Goal: Task Accomplishment & Management: Manage account settings

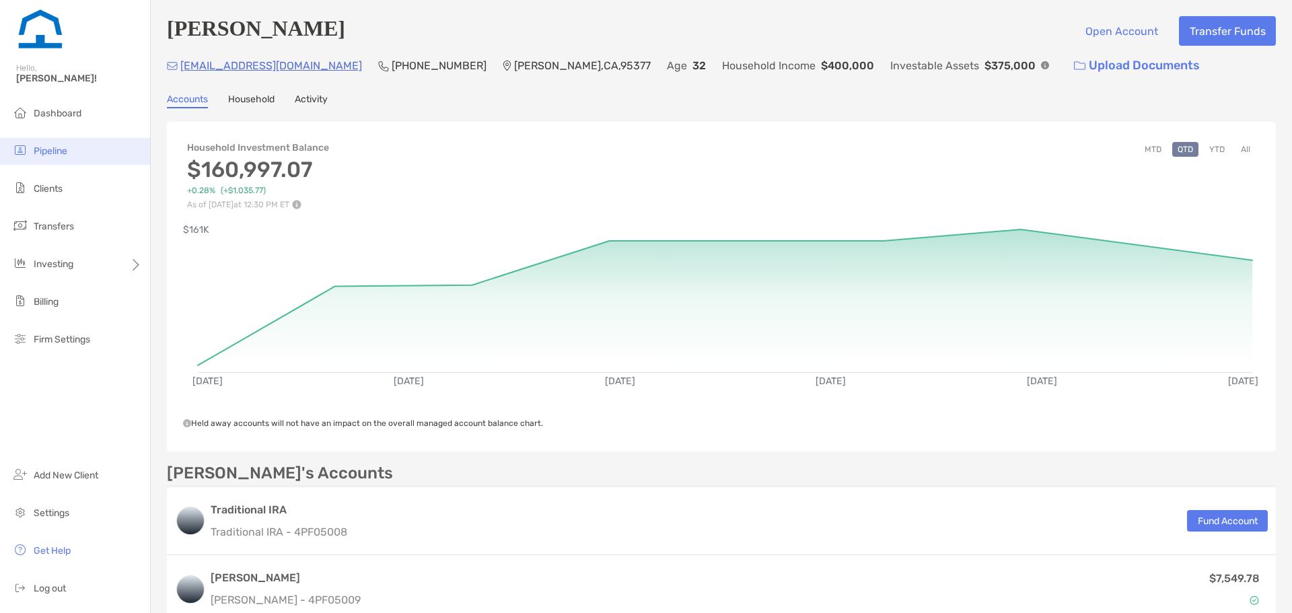
click at [61, 141] on li "Pipeline" at bounding box center [75, 151] width 150 height 27
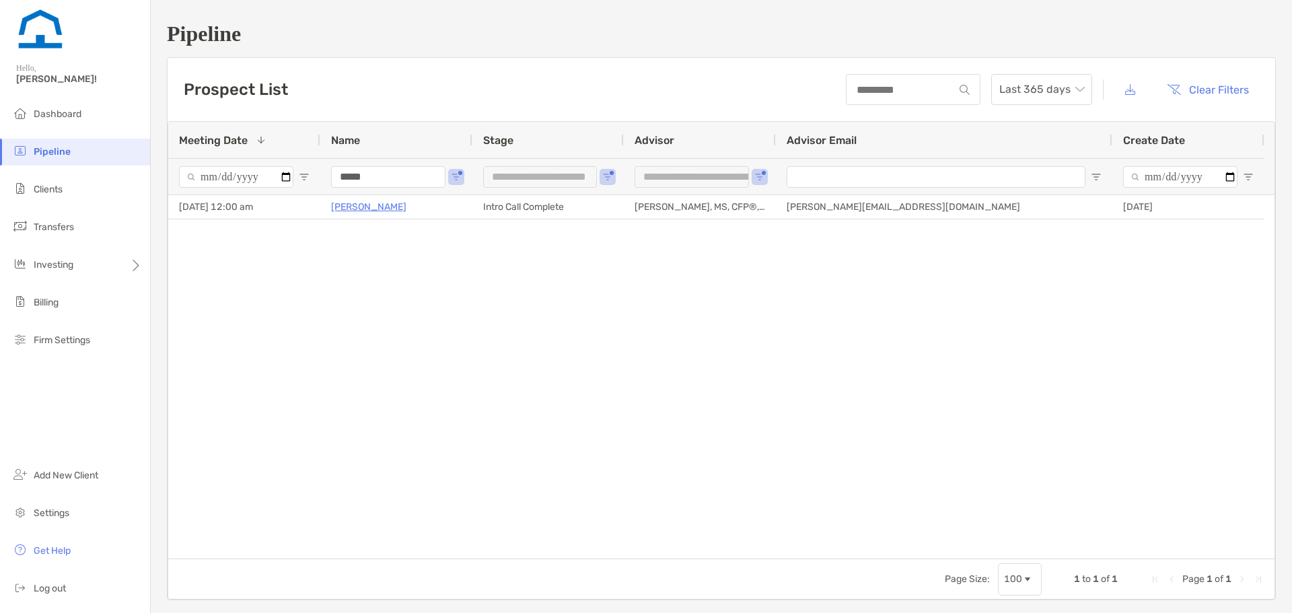
click at [391, 183] on input "*****" at bounding box center [388, 177] width 114 height 22
type input "**********"
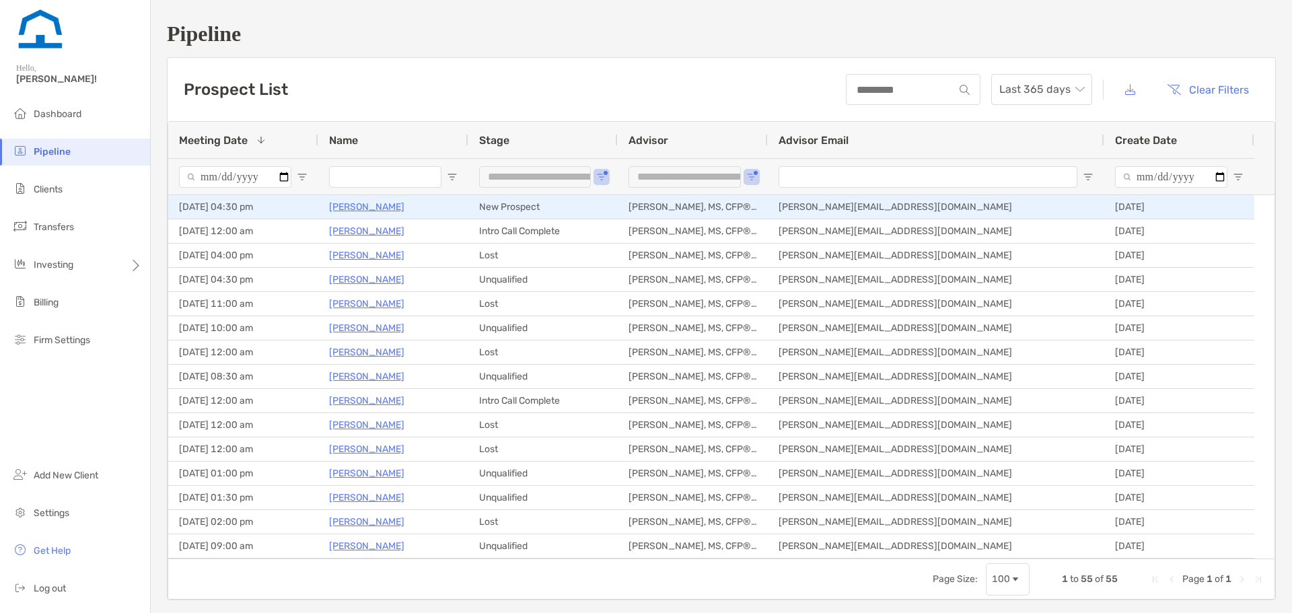
click at [357, 207] on p "[PERSON_NAME]" at bounding box center [366, 206] width 75 height 17
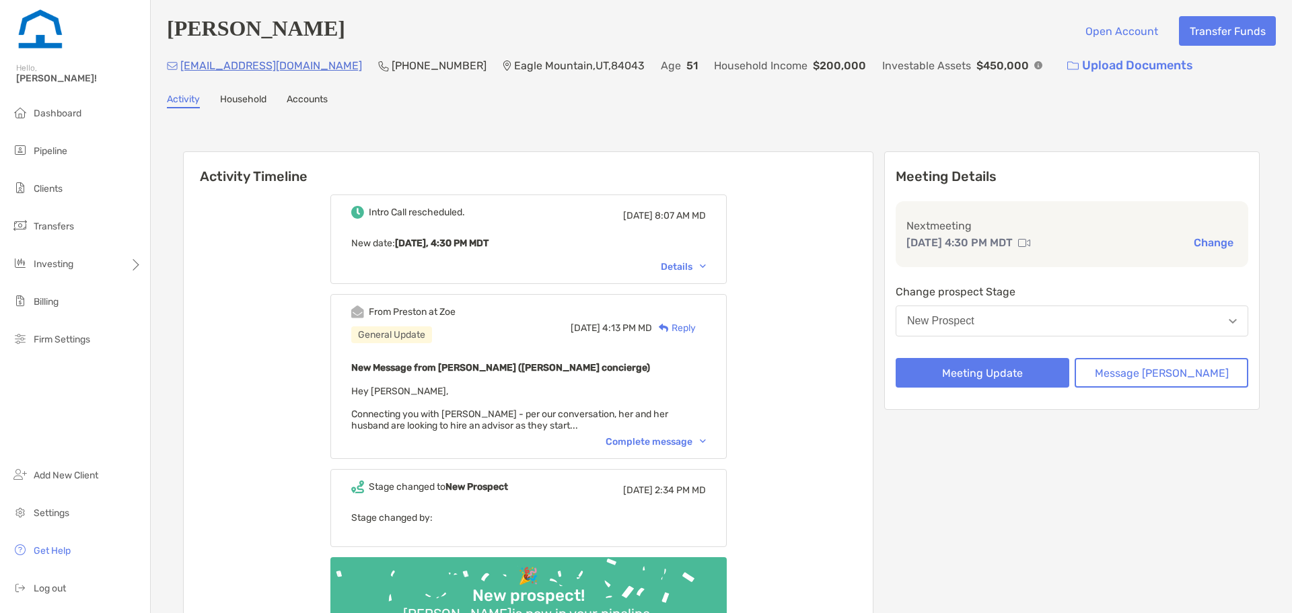
click at [685, 266] on div "Details" at bounding box center [683, 266] width 45 height 11
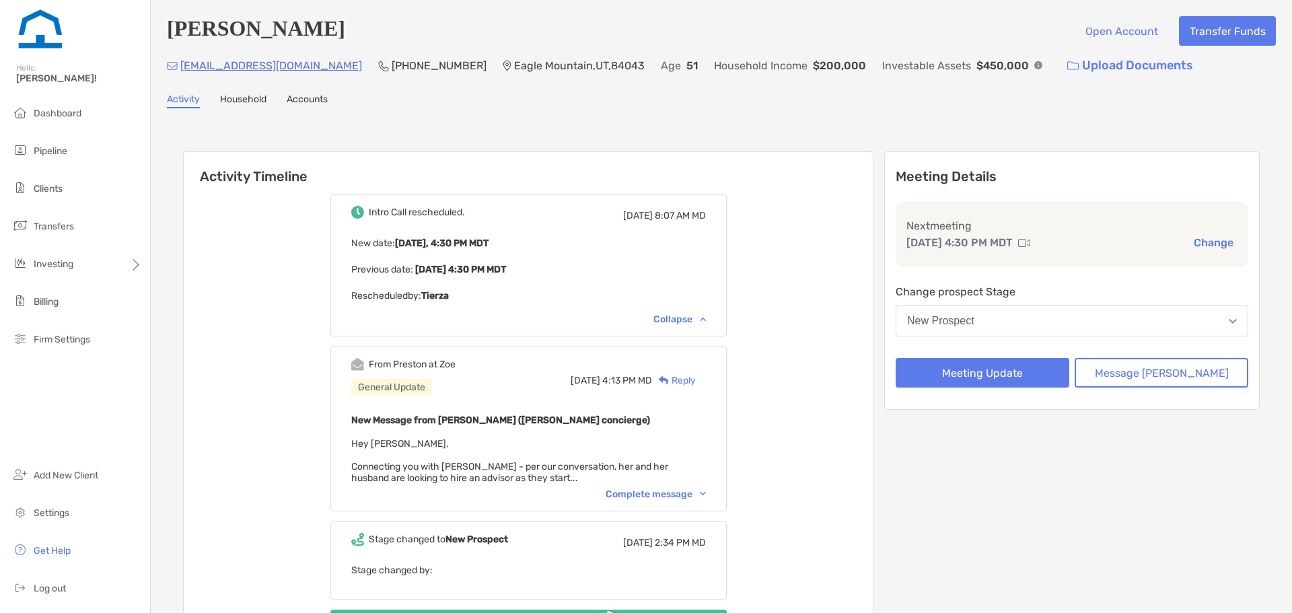
click at [685, 498] on div "Complete message" at bounding box center [655, 493] width 100 height 11
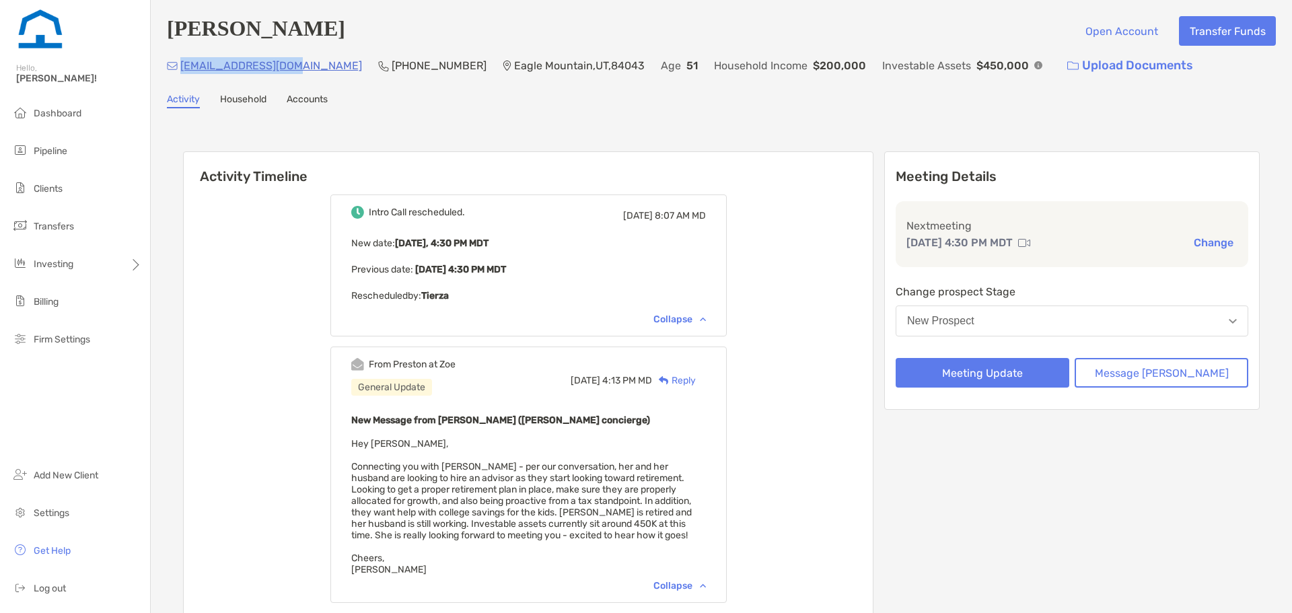
drag, startPoint x: 292, startPoint y: 74, endPoint x: 182, endPoint y: 68, distance: 109.8
click at [182, 68] on div "tearose26@gmail.com (302) 312-6594 Eagle Mountain , UT , 84043 Age 51 Household…" at bounding box center [721, 65] width 1109 height 29
copy p "[EMAIL_ADDRESS][DOMAIN_NAME]"
click at [1056, 330] on button "New Prospect" at bounding box center [1071, 320] width 353 height 31
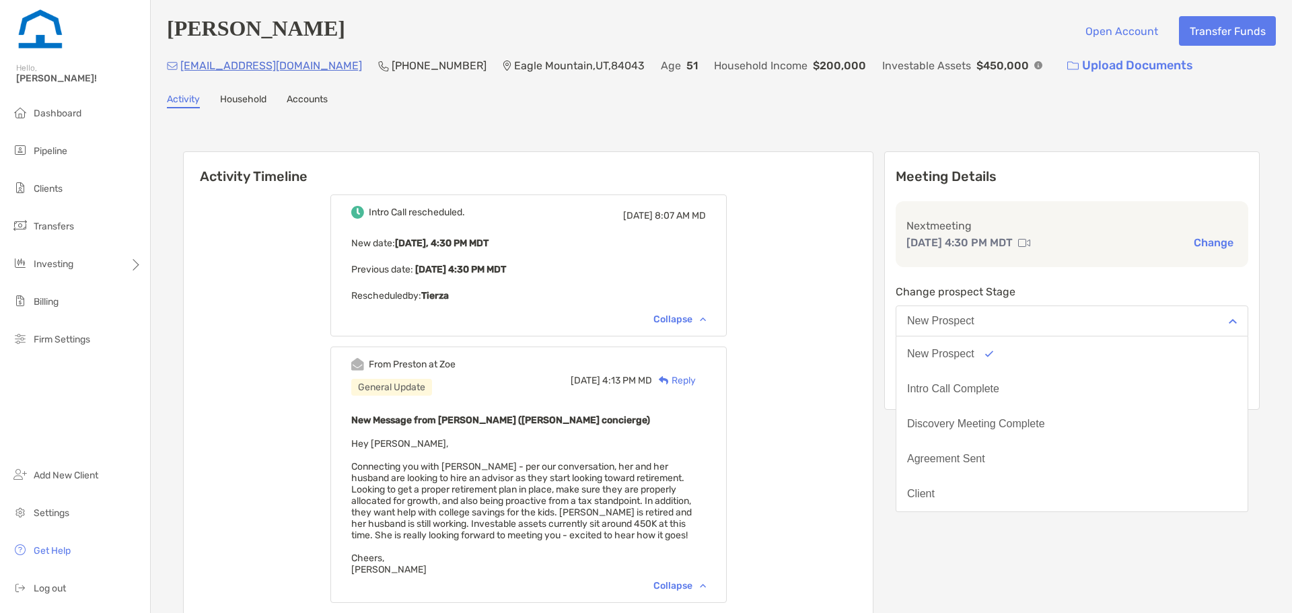
click at [925, 306] on div "Activity Timeline Intro Call rescheduled. Wed, Sep 17 8:07 AM MD New date : Tod…" at bounding box center [721, 475] width 1076 height 675
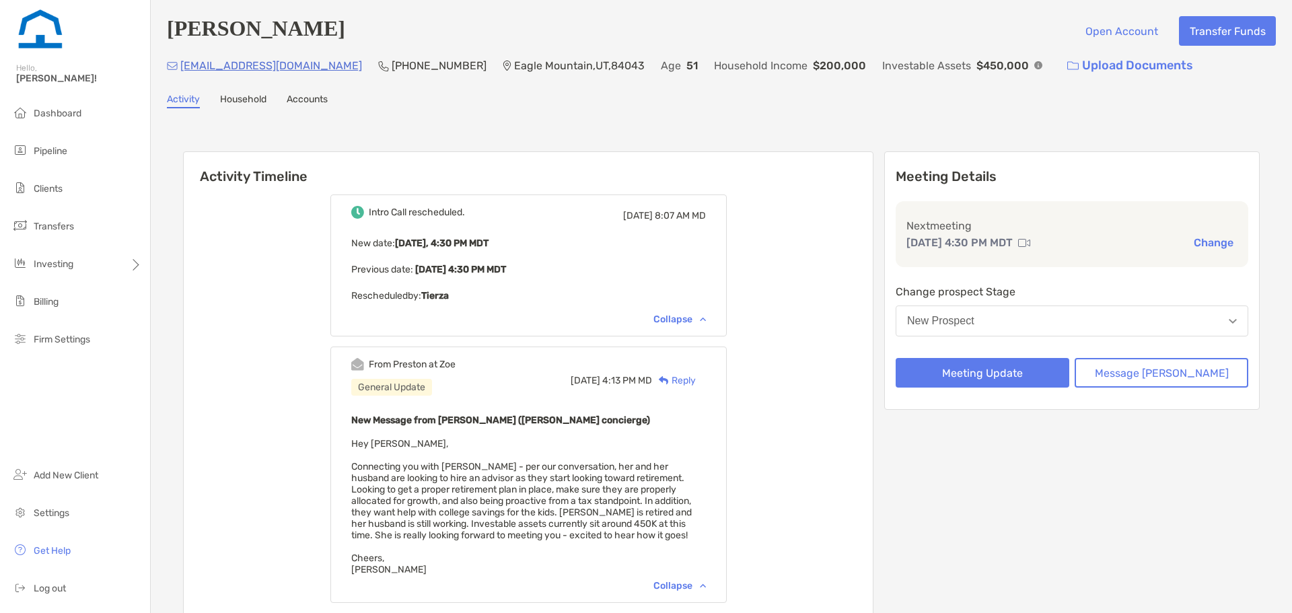
click at [955, 339] on div "Change prospect Stage New Prospect" at bounding box center [1071, 312] width 353 height 59
click at [958, 328] on button "New Prospect" at bounding box center [1071, 320] width 353 height 31
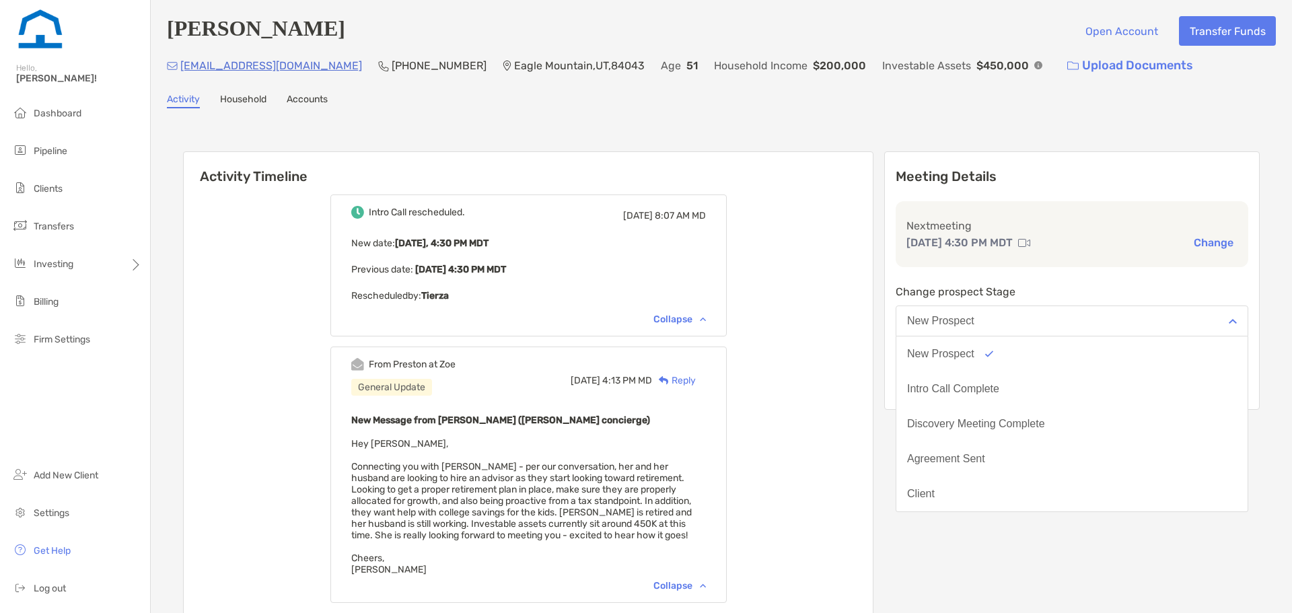
click at [809, 111] on div "Tierza Askren Open Account Transfer Funds tearose26@gmail.com (302) 312-6594 Ea…" at bounding box center [721, 422] width 1141 height 845
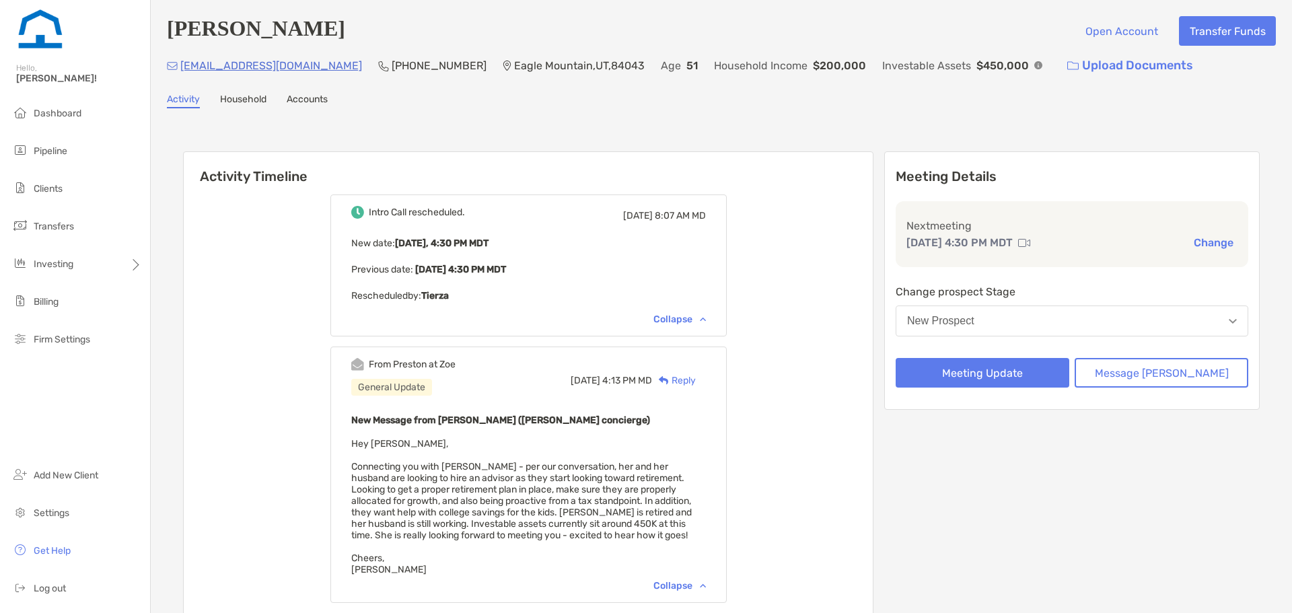
click at [974, 321] on div "New Prospect" at bounding box center [940, 321] width 67 height 12
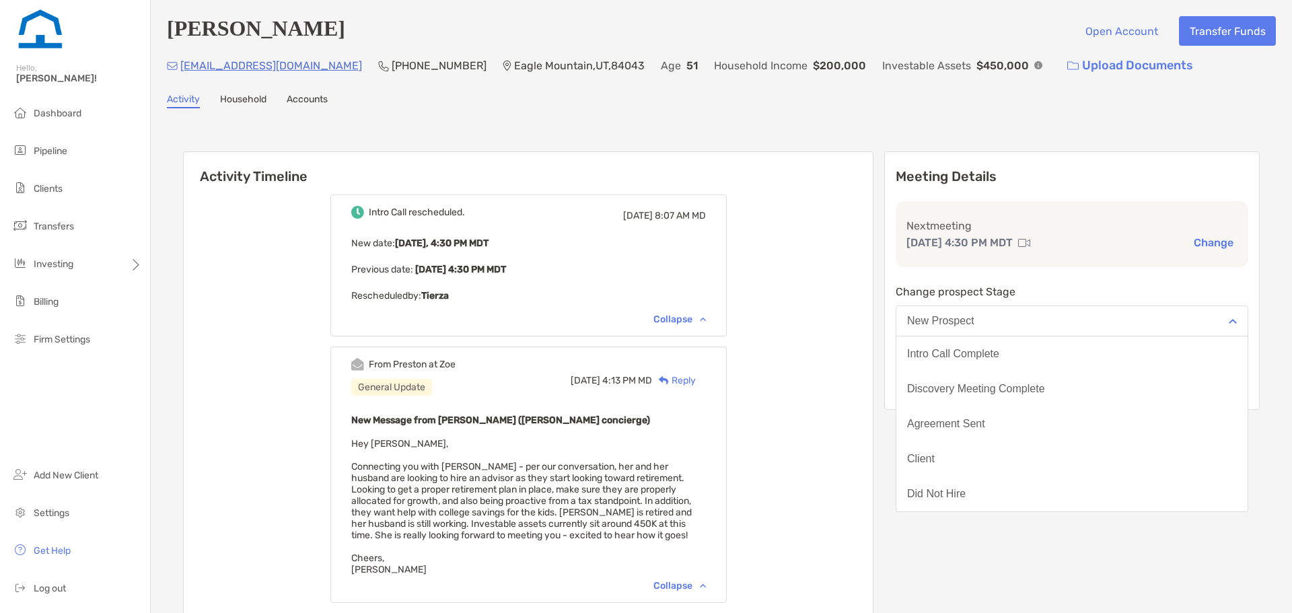
scroll to position [105, 0]
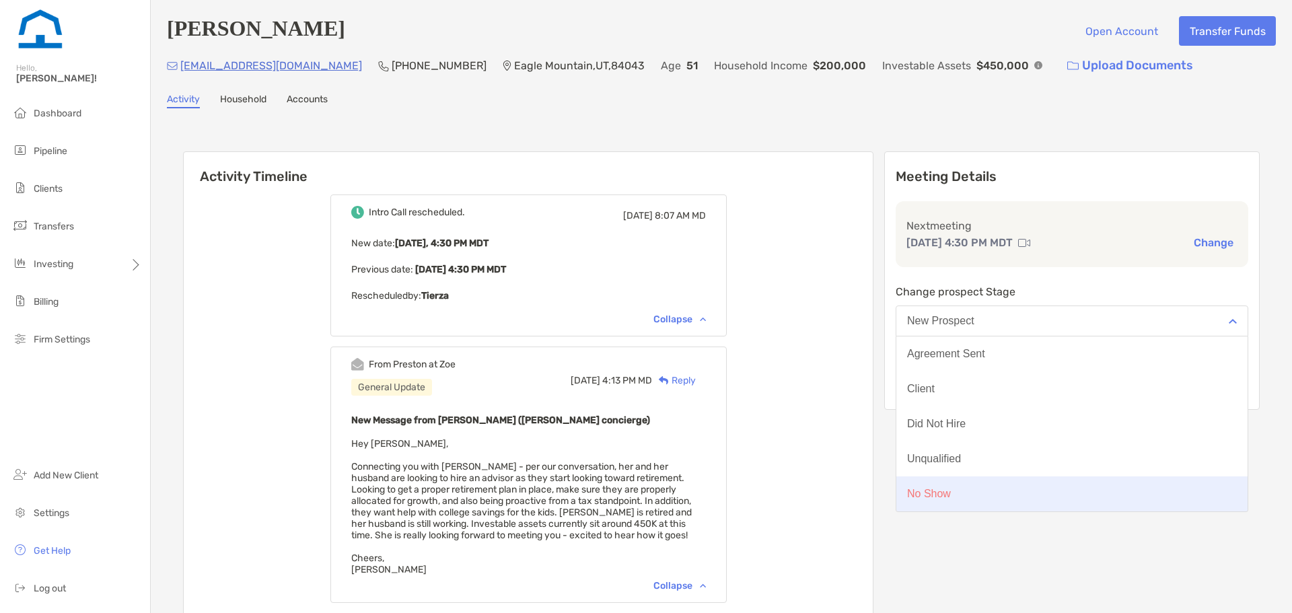
click at [993, 486] on button "No Show" at bounding box center [1071, 493] width 351 height 35
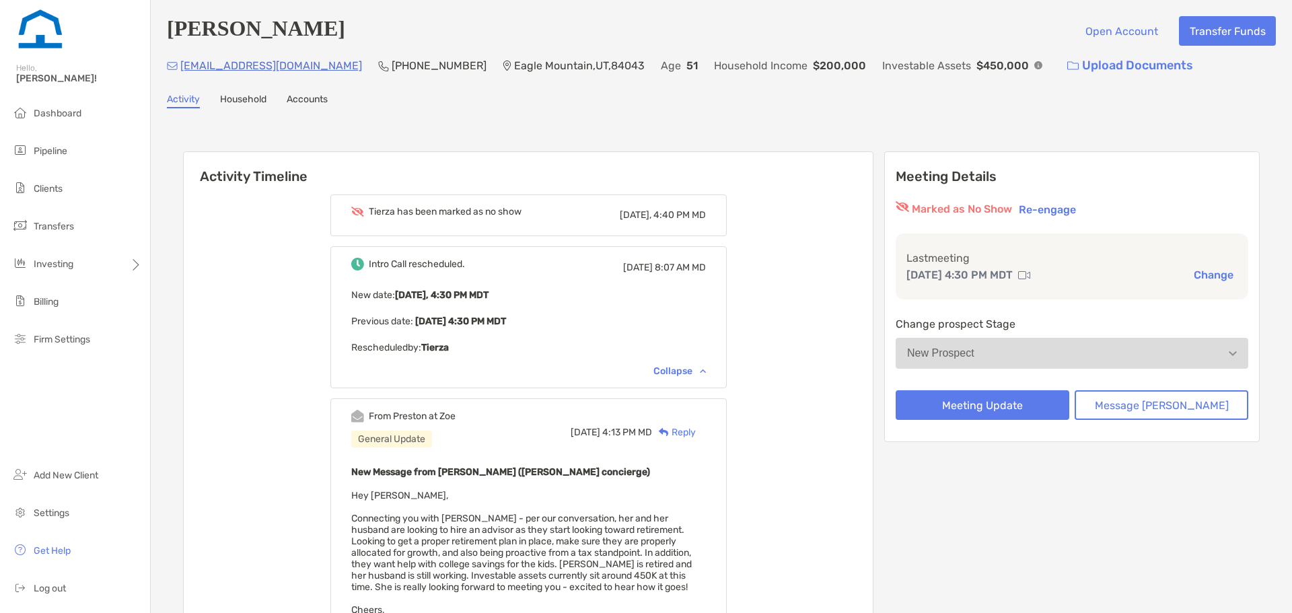
click at [696, 433] on div "Reply" at bounding box center [674, 432] width 44 height 14
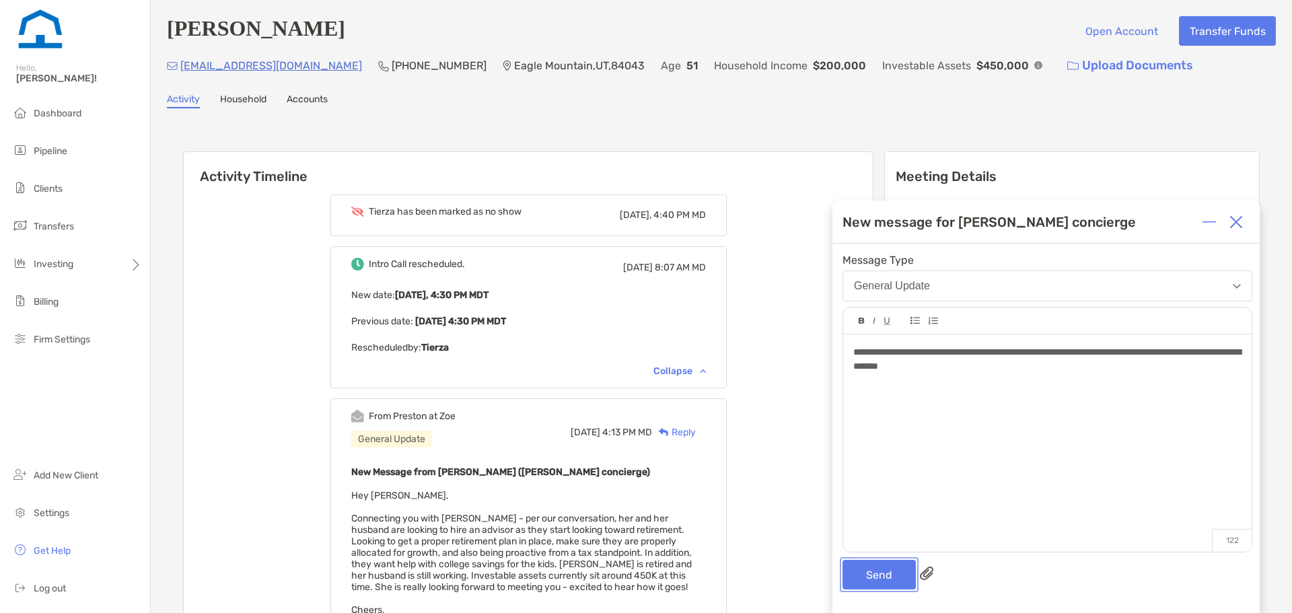
click at [875, 573] on button "Send" at bounding box center [878, 575] width 73 height 30
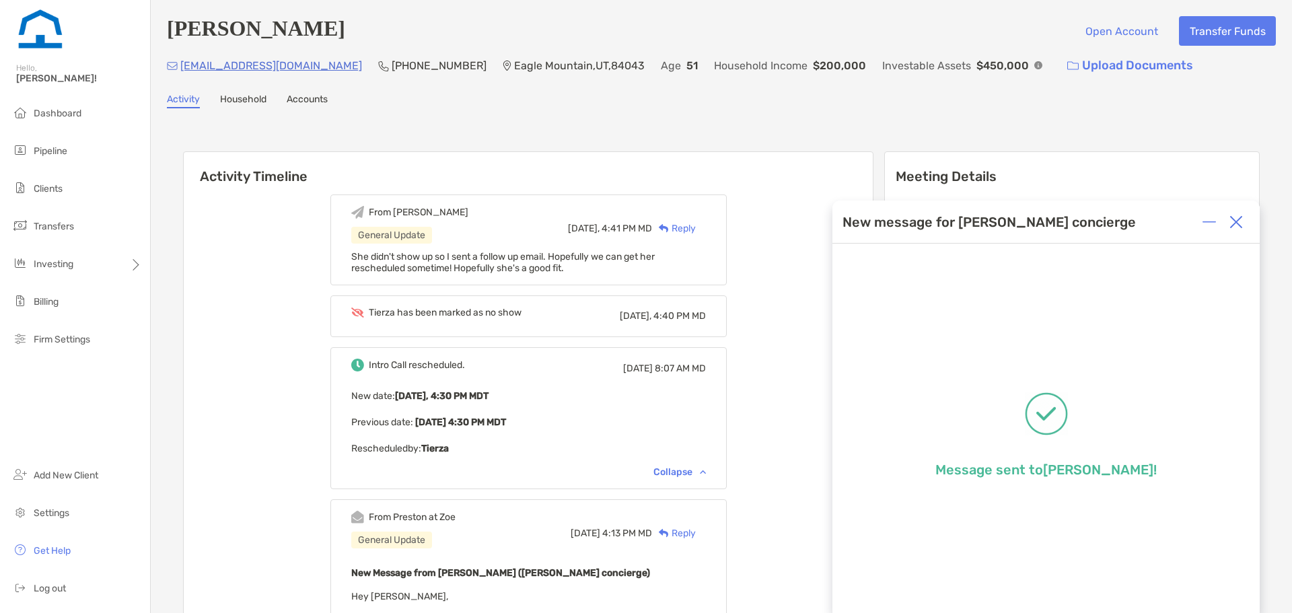
click at [783, 165] on h6 "Activity Timeline" at bounding box center [528, 168] width 689 height 32
click at [1238, 217] on img at bounding box center [1235, 221] width 13 height 13
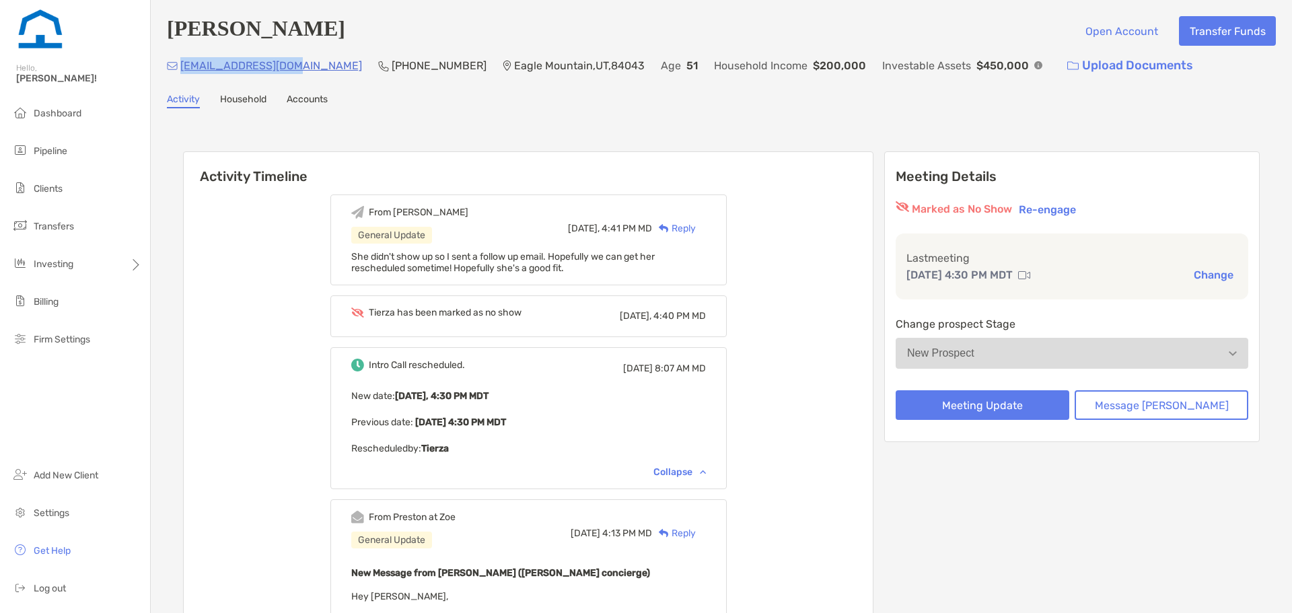
drag, startPoint x: 293, startPoint y: 69, endPoint x: 182, endPoint y: 71, distance: 111.0
click at [182, 71] on div "tearose26@gmail.com (302) 312-6594 Eagle Mountain , UT , 84043 Age 51 Household…" at bounding box center [721, 65] width 1109 height 29
copy p "[EMAIL_ADDRESS][DOMAIN_NAME]"
click at [845, 313] on div "From Justin General Update Today, 4:41 PM MD Reply She didn't show up so I sent…" at bounding box center [528, 566] width 689 height 764
